Goal: Task Accomplishment & Management: Manage account settings

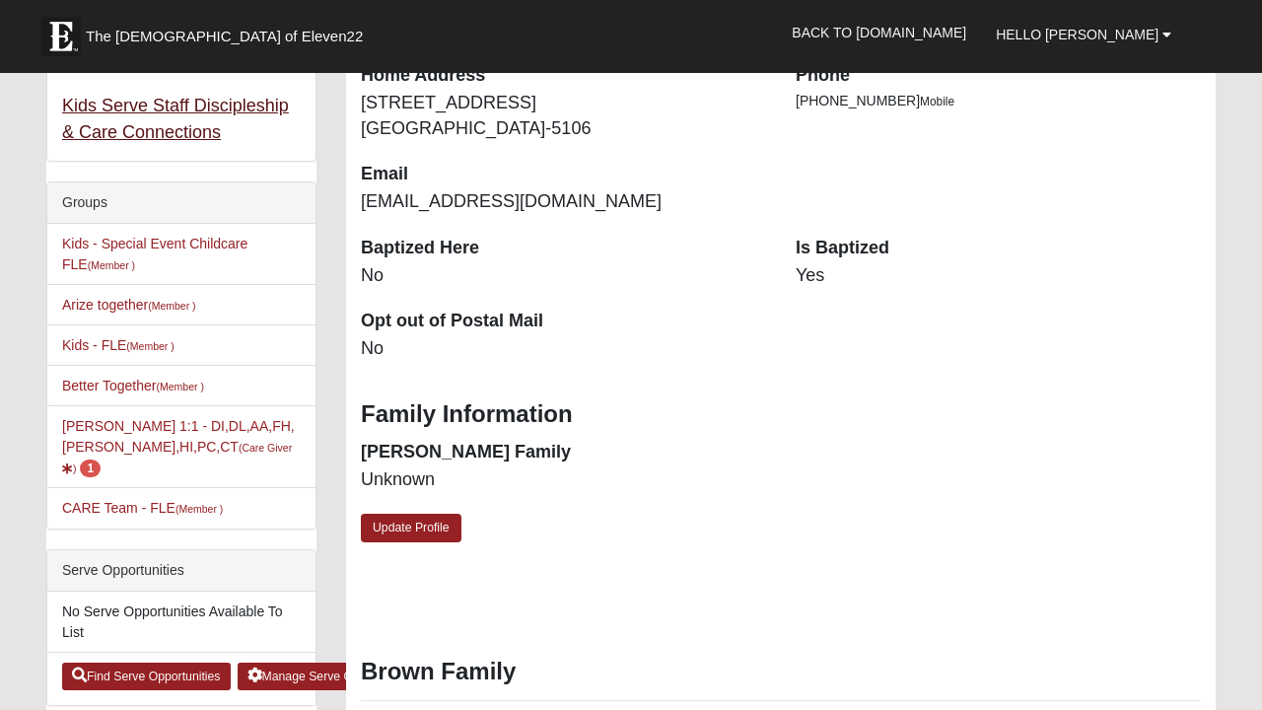
scroll to position [392, 0]
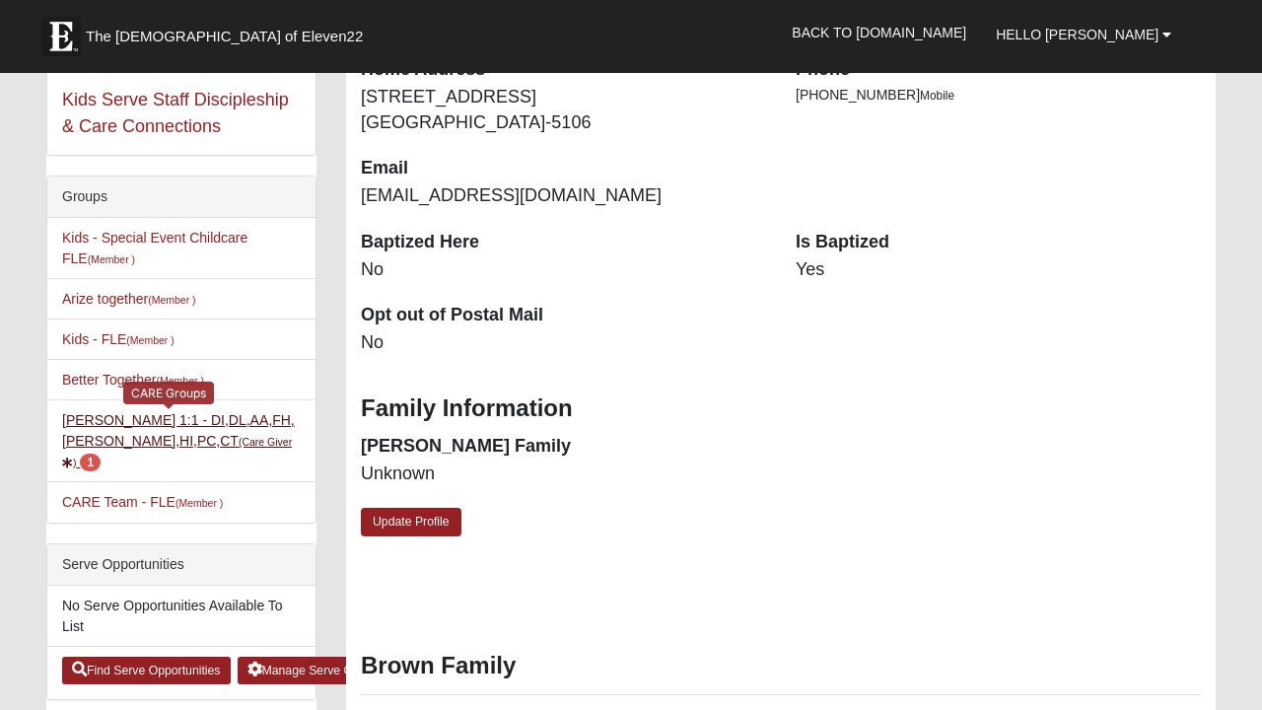
click at [143, 439] on link "[PERSON_NAME] 1:1 - DI,DL,AA,FH,[PERSON_NAME],HI,PC,CT (Care Giver ) 1" at bounding box center [178, 440] width 233 height 57
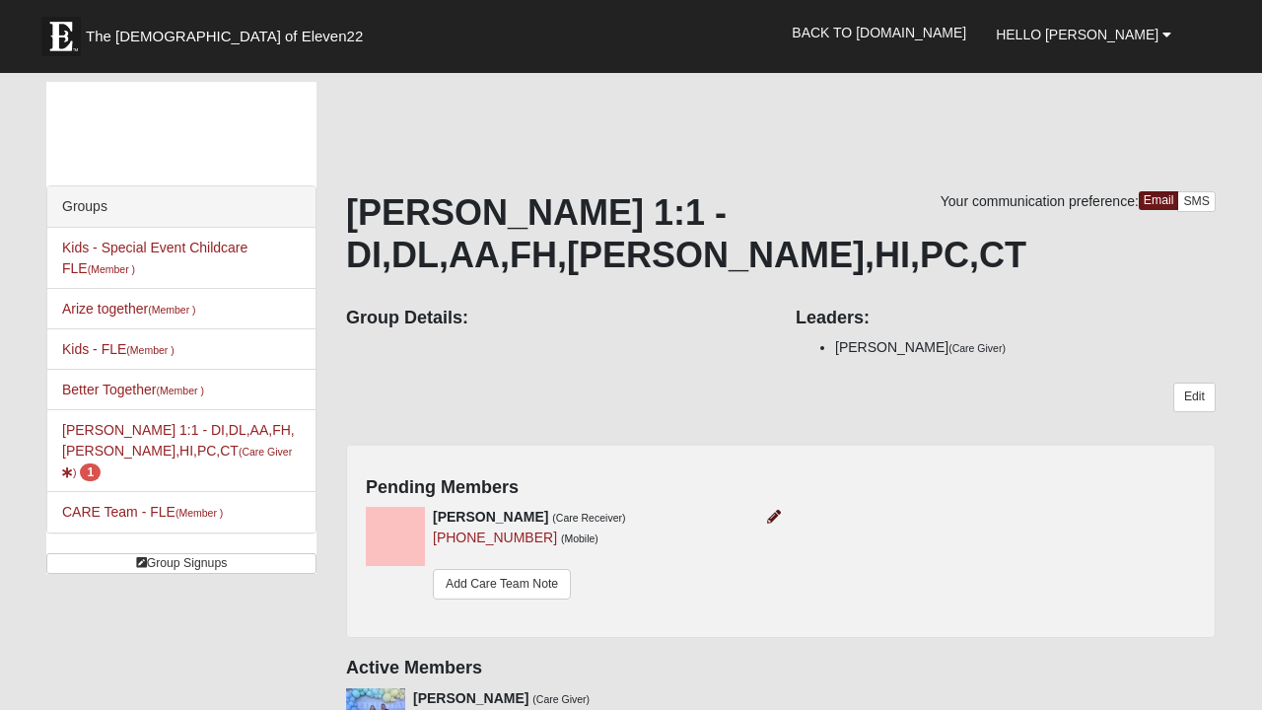
click at [773, 513] on icon at bounding box center [774, 517] width 14 height 14
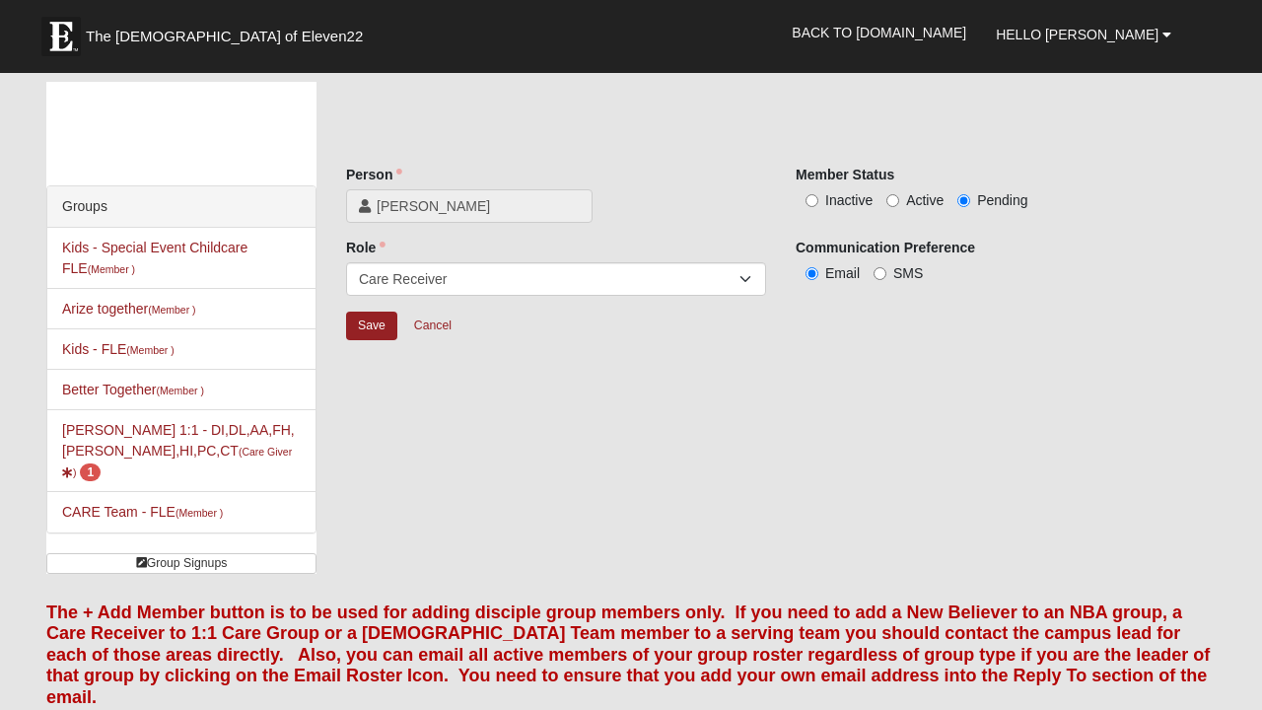
click at [892, 205] on input "Active" at bounding box center [892, 200] width 13 height 13
radio input "true"
click at [372, 324] on input "Save" at bounding box center [371, 326] width 51 height 29
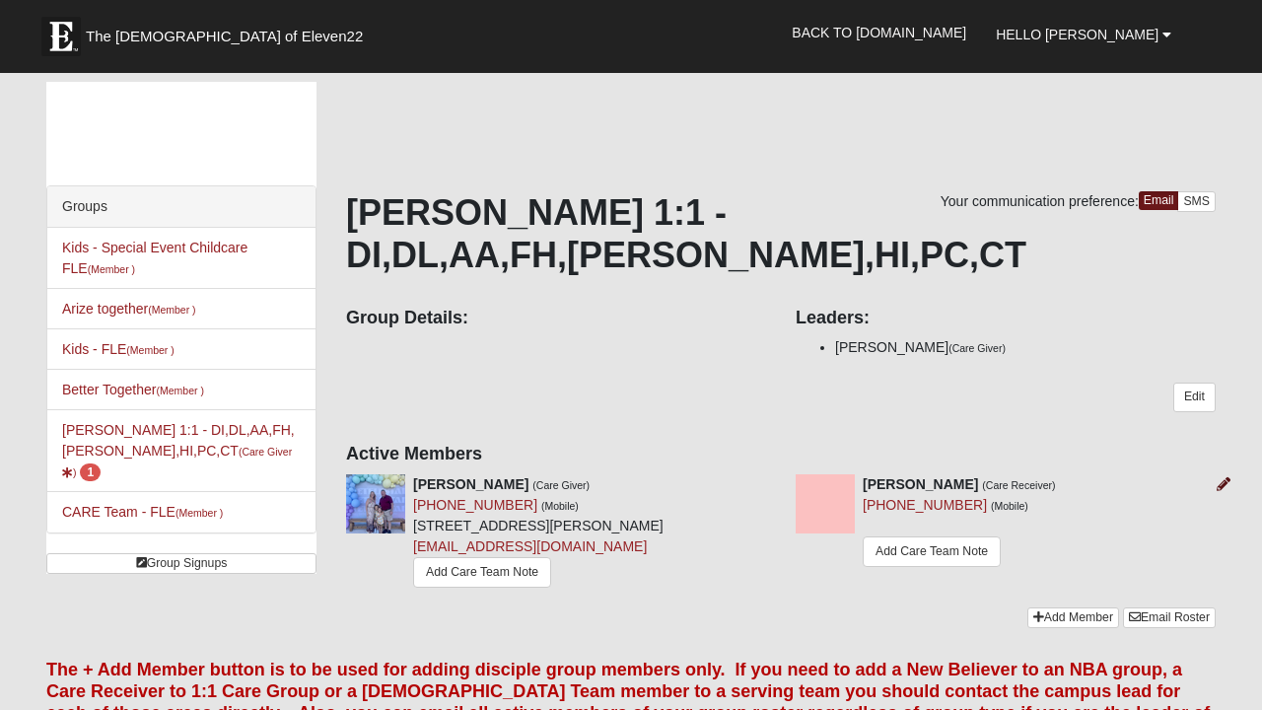
click at [1220, 486] on icon at bounding box center [1224, 484] width 14 height 14
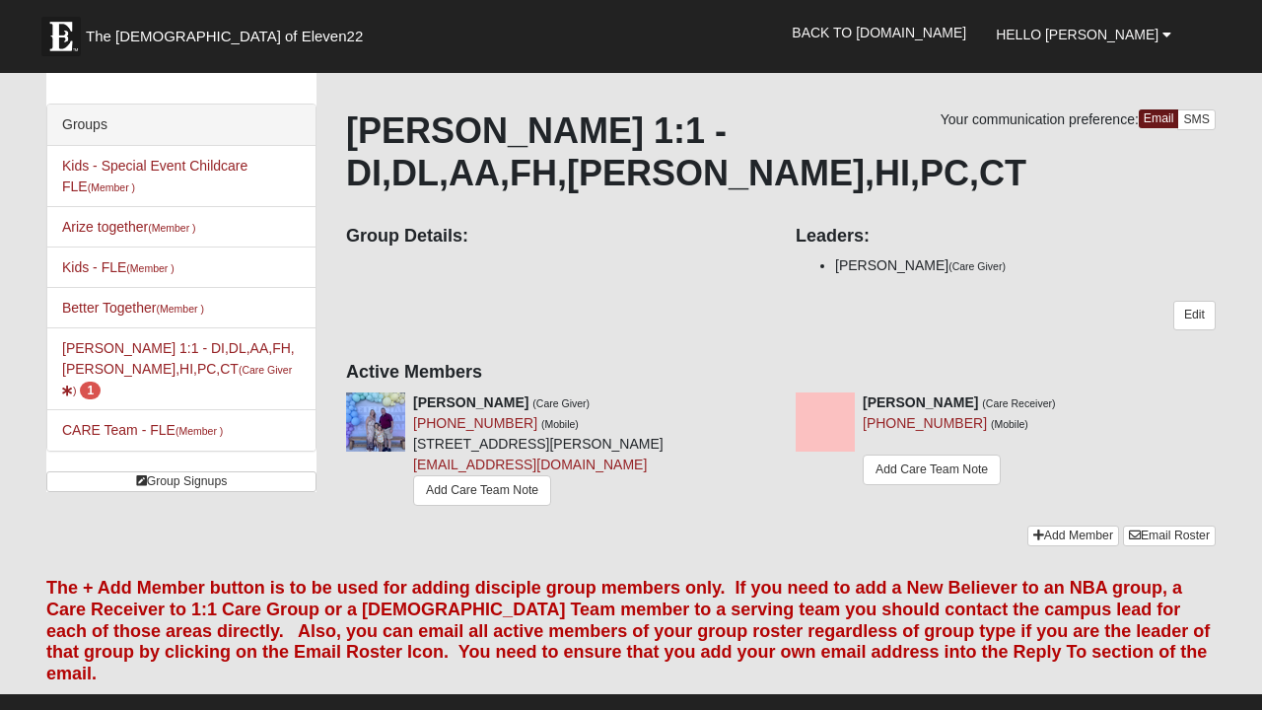
scroll to position [83, 0]
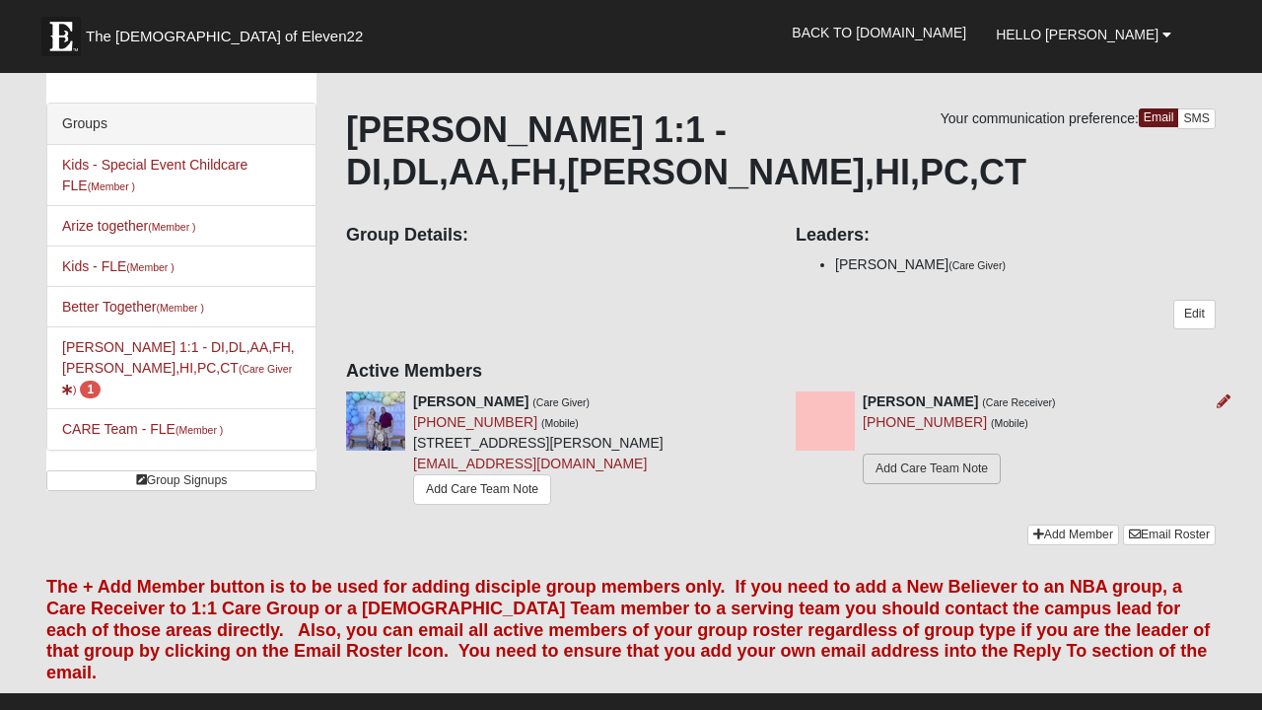
click at [960, 465] on link "Add Care Team Note" at bounding box center [932, 469] width 138 height 31
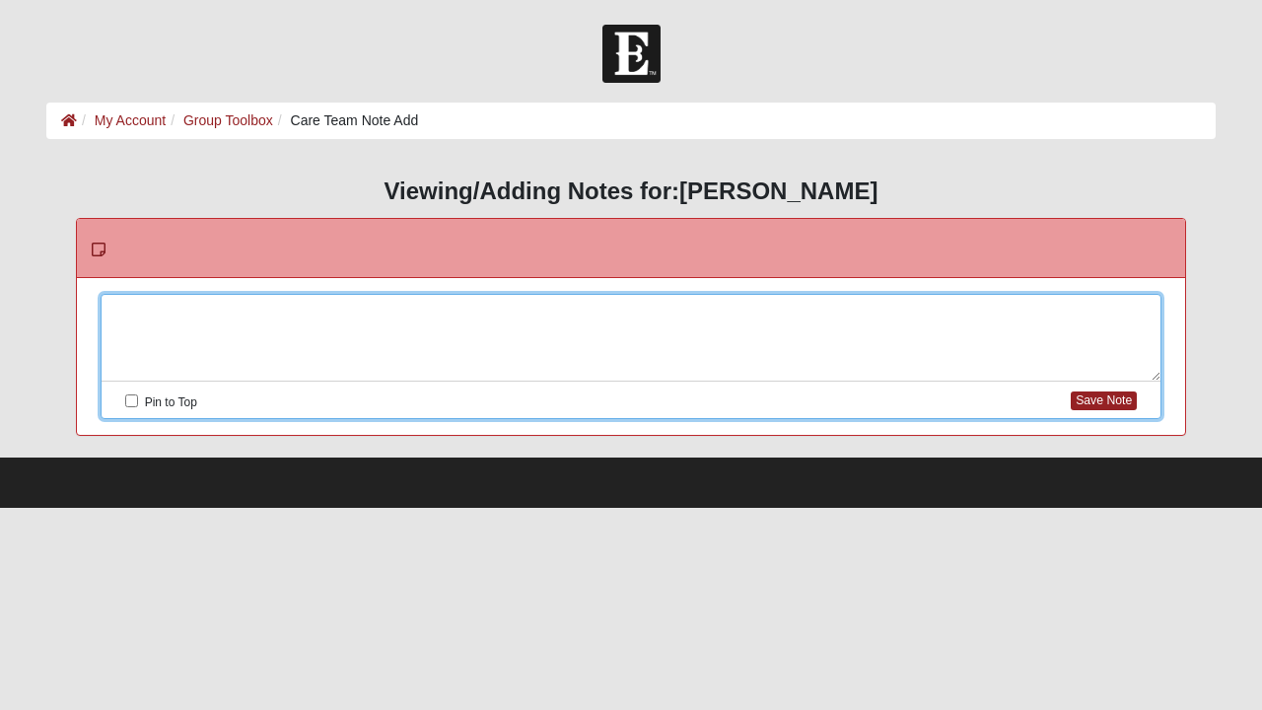
click at [484, 309] on div at bounding box center [632, 338] width 1060 height 87
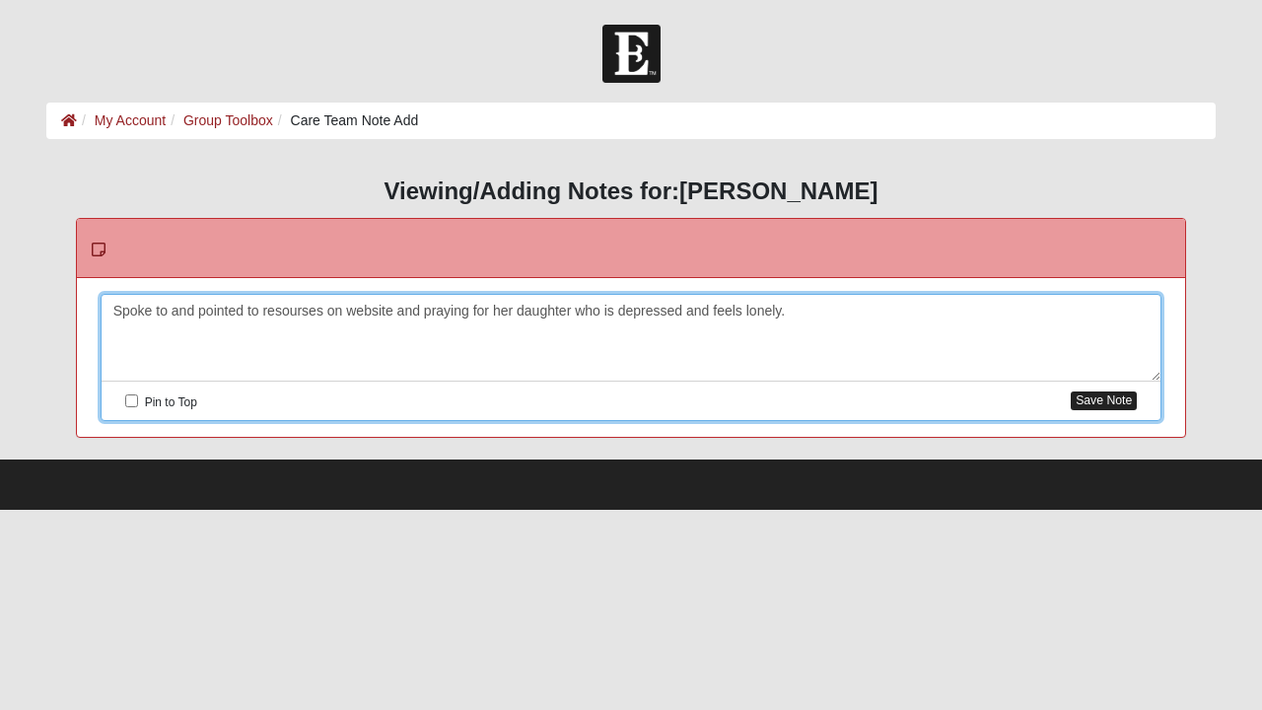
click at [1105, 398] on button "Save Note" at bounding box center [1104, 400] width 66 height 19
